Goal: Information Seeking & Learning: Find specific fact

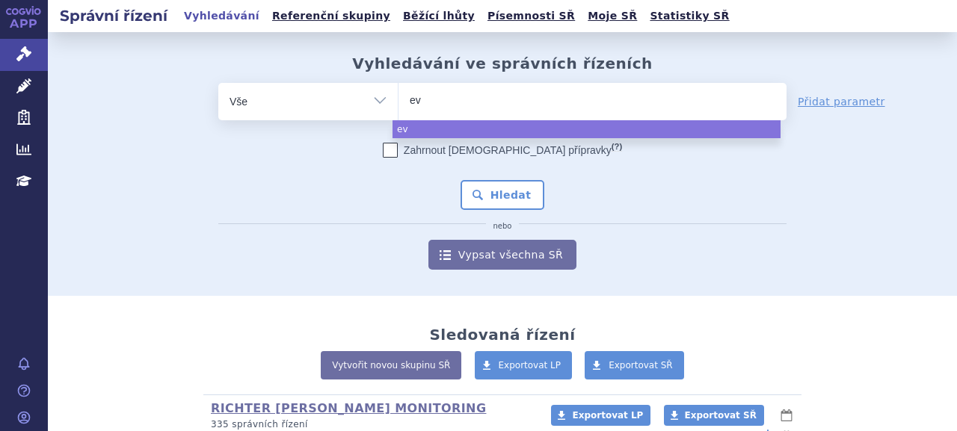
select select
type input "evk"
type input "evkee"
type input "evkeez"
type input "[MEDICAL_DATA]"
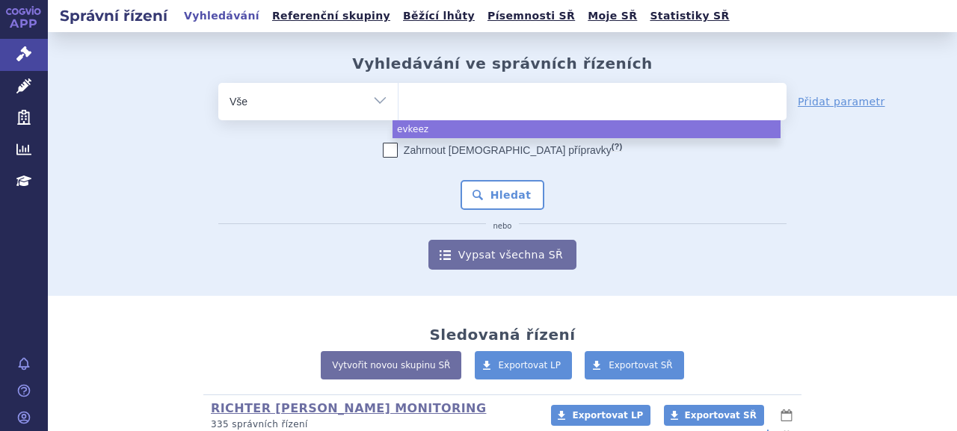
select select "[MEDICAL_DATA]"
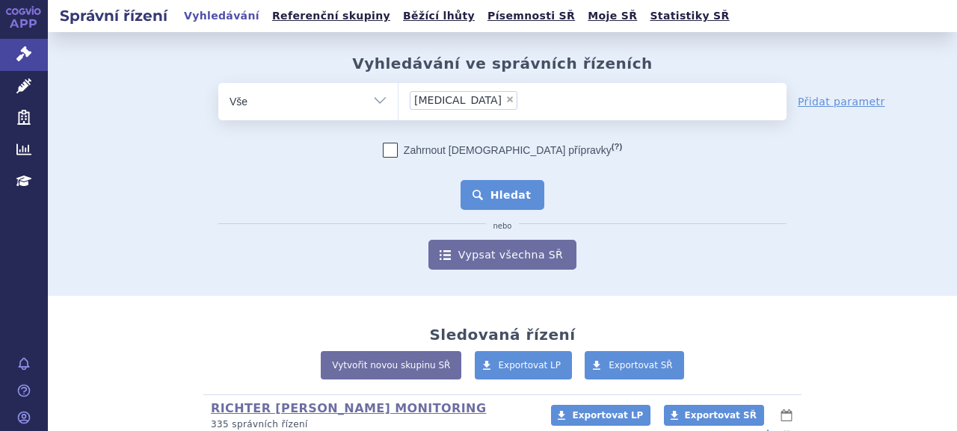
click at [505, 192] on button "Hledat" at bounding box center [502, 195] width 84 height 30
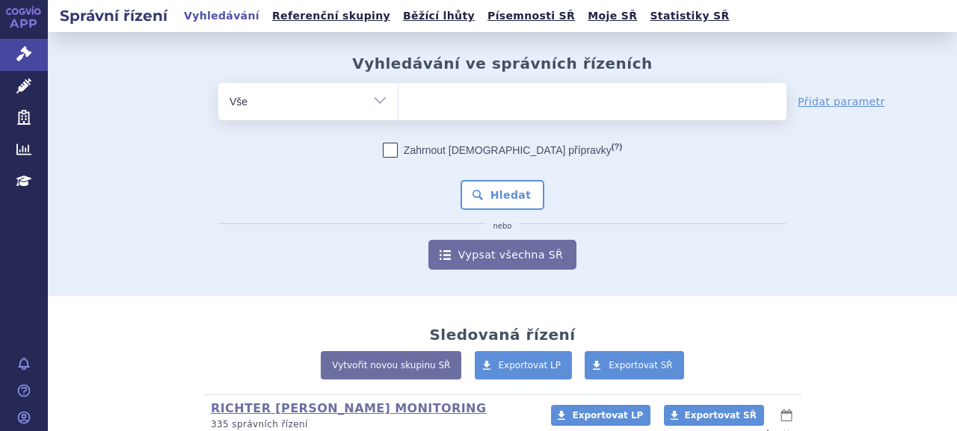
click at [13, 92] on link "Léčivé přípravky" at bounding box center [24, 86] width 48 height 31
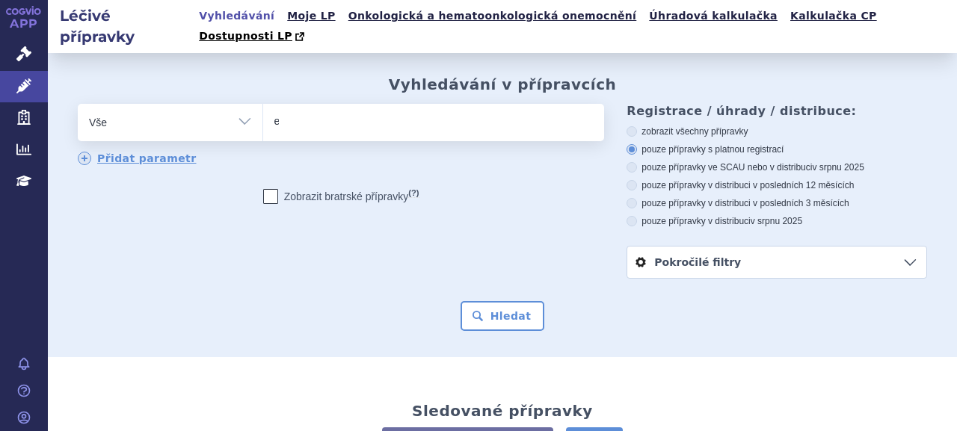
type input "ev"
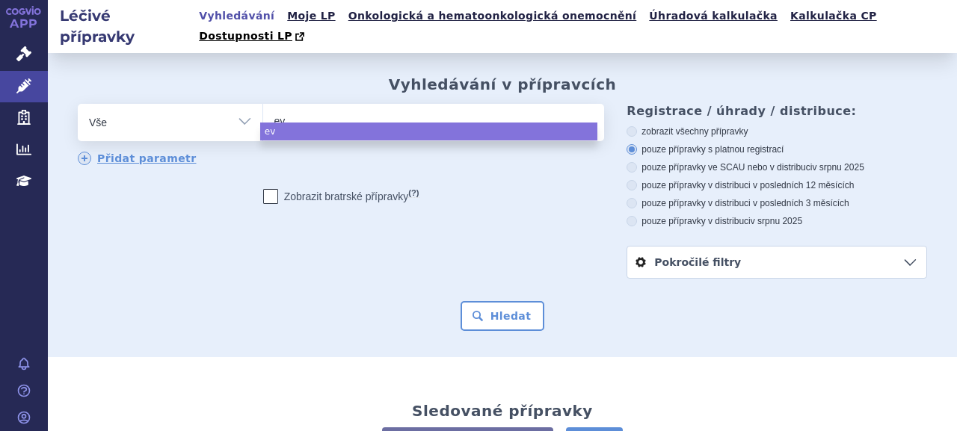
type input "e"
type input "ev"
type input "evkle"
type input "evkl"
type input "evke"
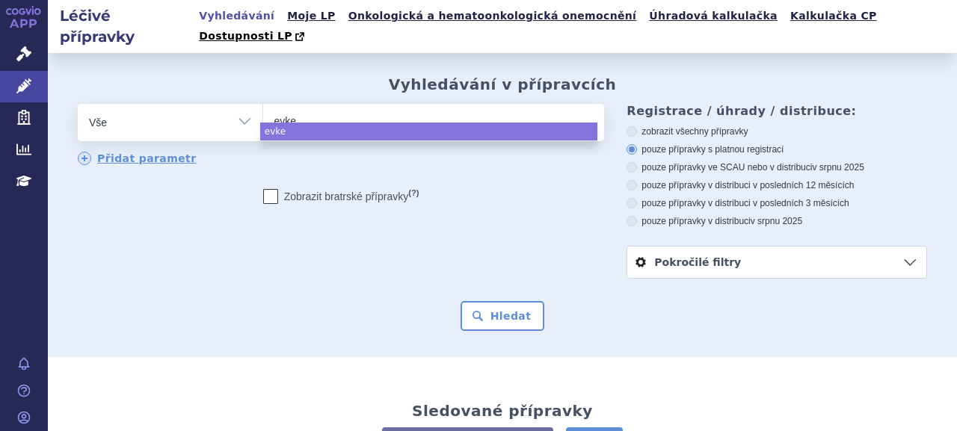
type input "evkee"
type input "evkeetz"
type input "evkeet"
type input "[MEDICAL_DATA]"
select select "[MEDICAL_DATA]"
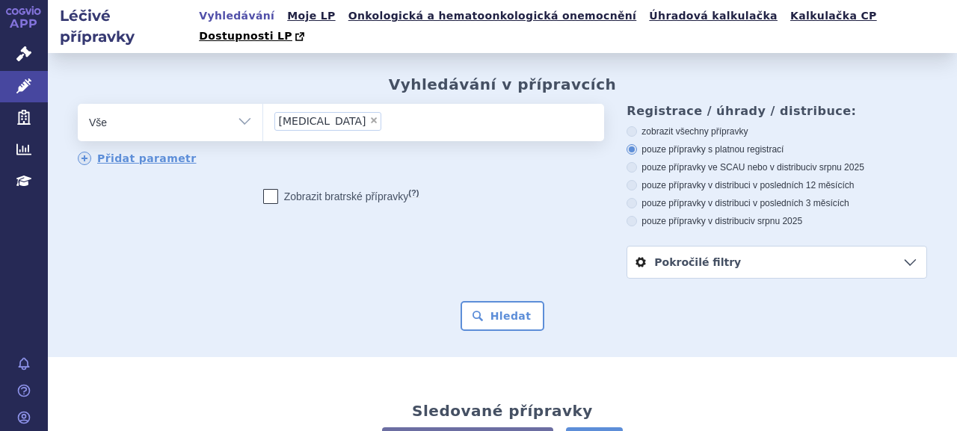
click at [508, 312] on div "Vyhledávání v přípravcích odstranit Vše Přípravek/SUKL kód MAH VPOIS ×" at bounding box center [502, 205] width 909 height 304
click at [508, 301] on button "Hledat" at bounding box center [502, 316] width 84 height 30
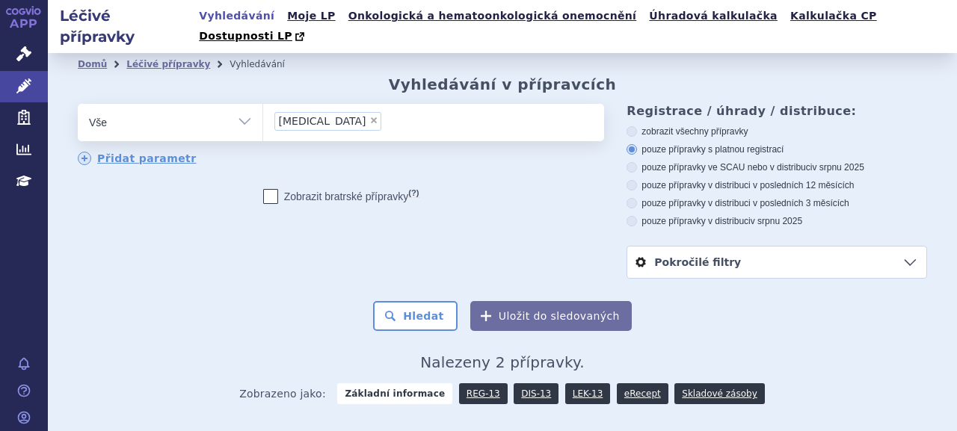
scroll to position [138, 0]
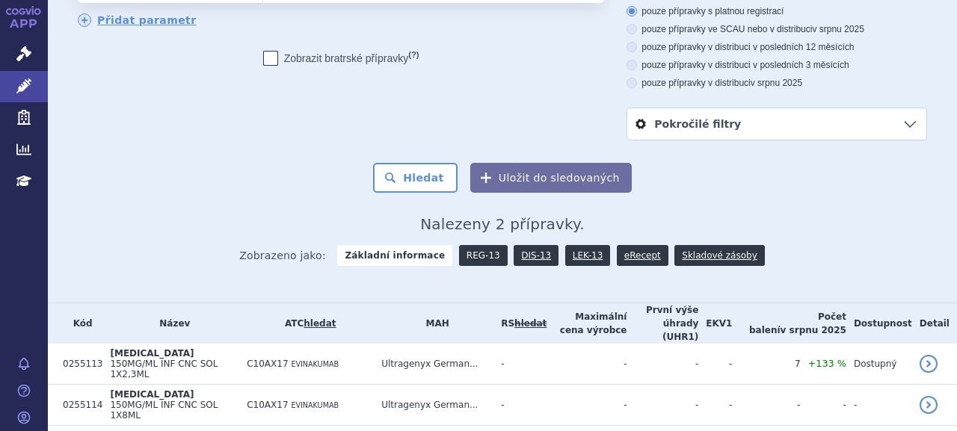
click at [475, 245] on link "REG-13" at bounding box center [483, 255] width 49 height 21
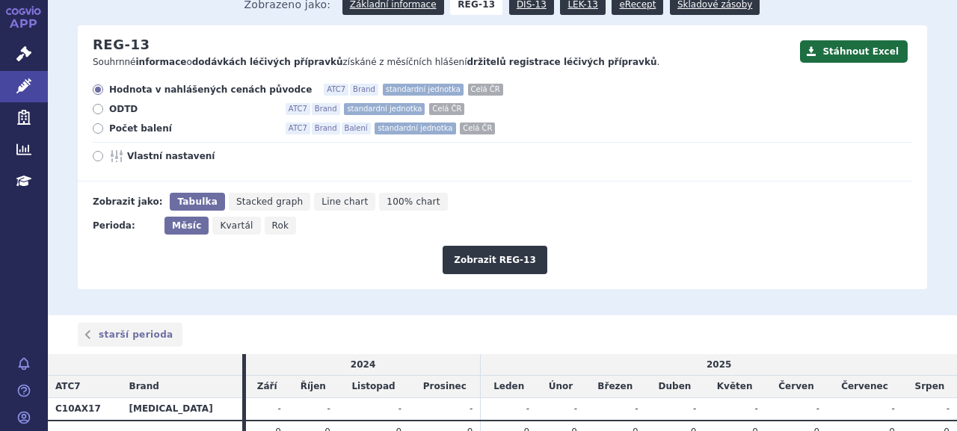
scroll to position [133, 0]
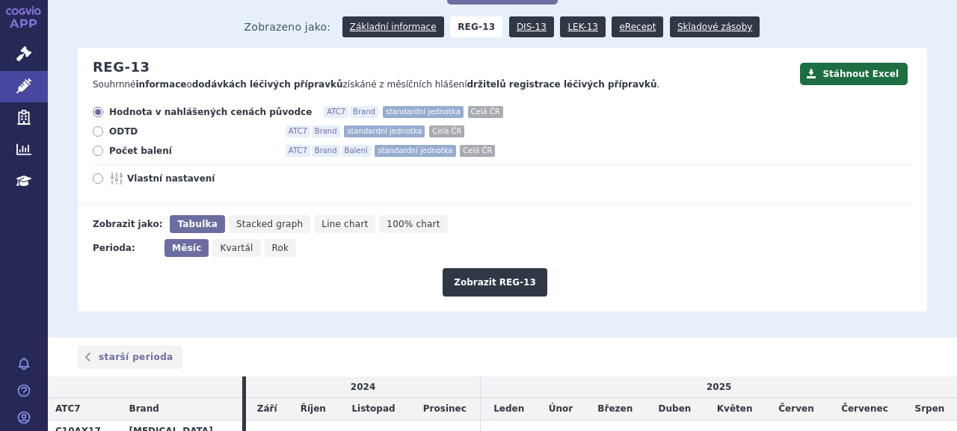
click at [138, 145] on span "Počet balení" at bounding box center [191, 151] width 164 height 12
click at [104, 148] on input "Počet balení ATC7 Brand Balení standardní jednotka Celá ČR" at bounding box center [99, 153] width 10 height 10
radio input "true"
click at [473, 269] on button "Zobrazit REG-13" at bounding box center [495, 282] width 105 height 28
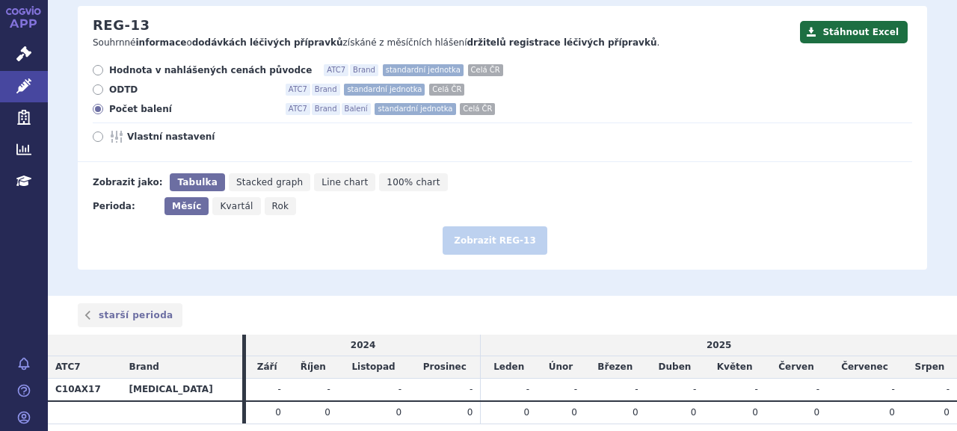
scroll to position [208, 0]
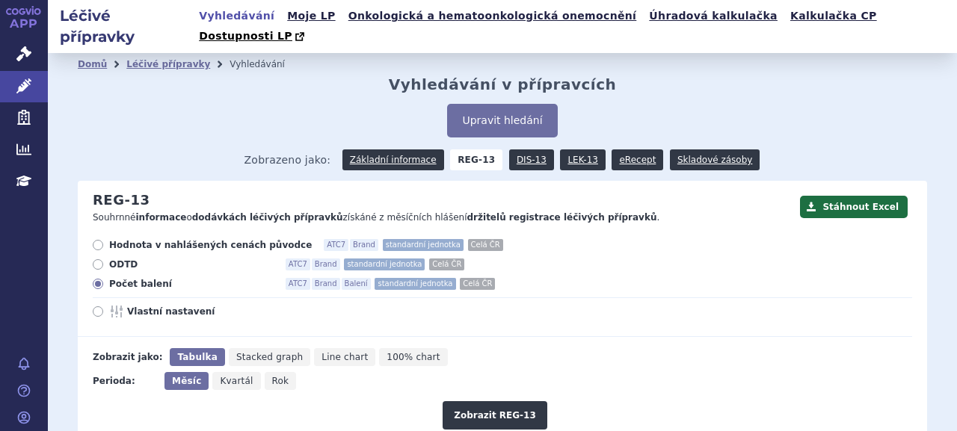
scroll to position [208, 0]
